Goal: Transaction & Acquisition: Purchase product/service

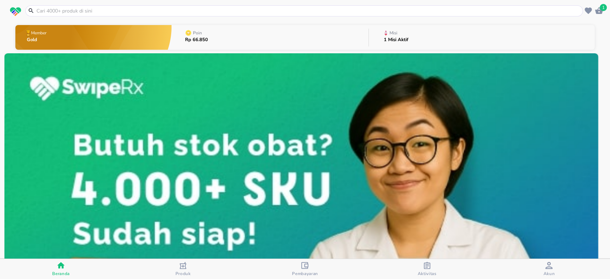
click at [164, 13] on input "text" at bounding box center [308, 11] width 545 height 8
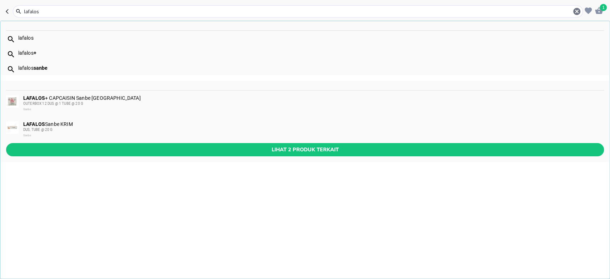
type input "lafalos"
click at [84, 102] on div "OUTERBOX 12 DUS @ 1 TUBE @ 20 G" at bounding box center [313, 104] width 580 height 6
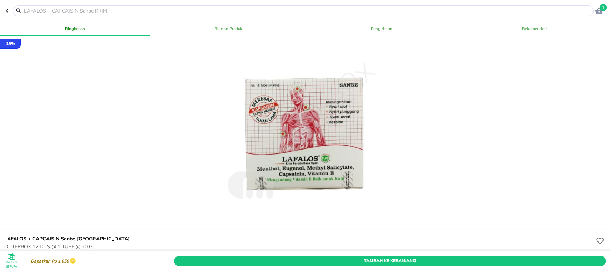
click at [129, 10] on input "text" at bounding box center [307, 11] width 568 height 8
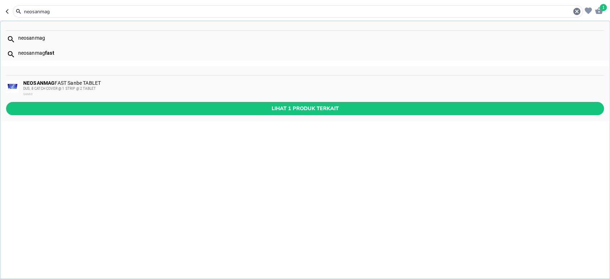
type input "neosanmag"
click at [47, 39] on div "neosanmag" at bounding box center [310, 38] width 585 height 6
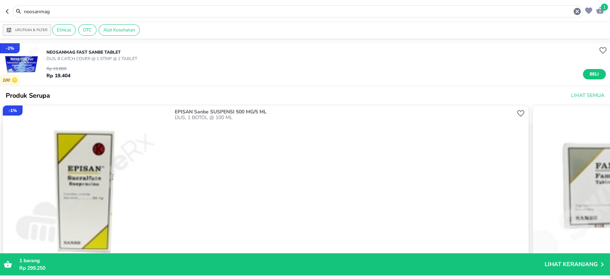
click at [89, 54] on p "NEOSANMAG FAST Sanbe TABLET" at bounding box center [91, 52] width 91 height 6
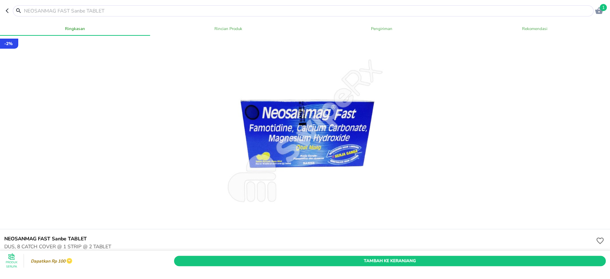
click at [7, 13] on icon "button" at bounding box center [9, 11] width 6 height 6
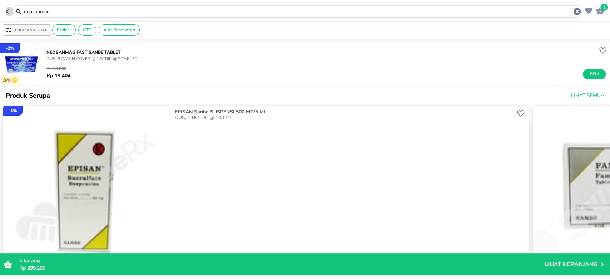
click at [7, 13] on icon "button" at bounding box center [7, 11] width 3 height 5
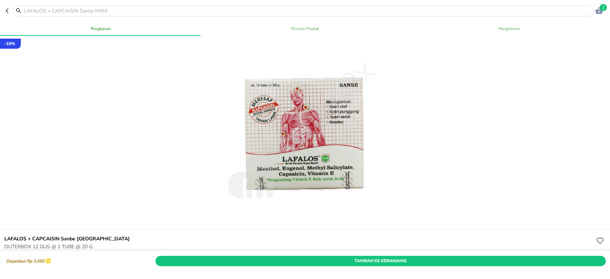
click at [7, 13] on icon "button" at bounding box center [9, 11] width 6 height 6
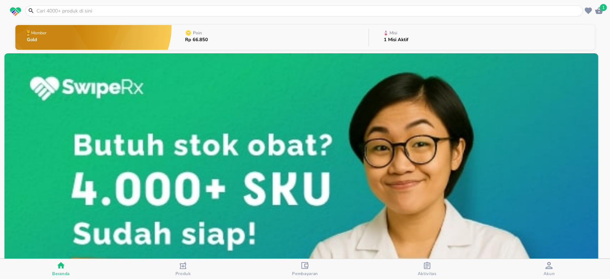
click at [544, 271] on span "Akun" at bounding box center [548, 273] width 11 height 6
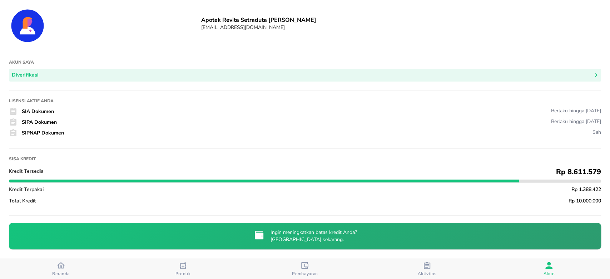
click at [57, 272] on span "Beranda" at bounding box center [61, 273] width 18 height 6
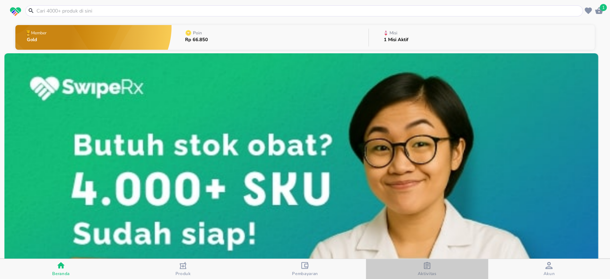
click at [426, 270] on span "Aktivitas" at bounding box center [426, 273] width 19 height 6
